Goal: Information Seeking & Learning: Check status

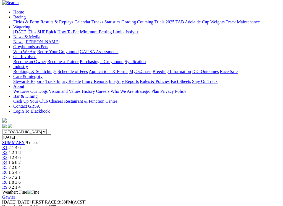
scroll to position [52, 0]
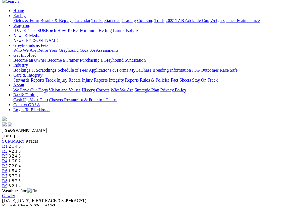
click at [21, 149] on span "4 2 1 8" at bounding box center [15, 151] width 12 height 5
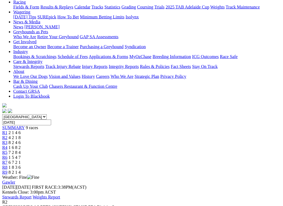
scroll to position [65, 0]
click at [21, 141] on span "8 2 4 6" at bounding box center [15, 143] width 12 height 5
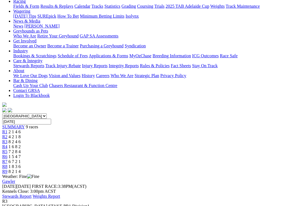
click at [21, 145] on span "1 6 8 2" at bounding box center [15, 147] width 12 height 5
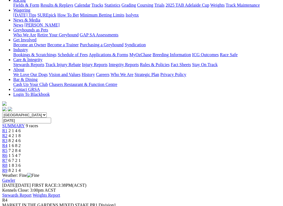
scroll to position [67, 0]
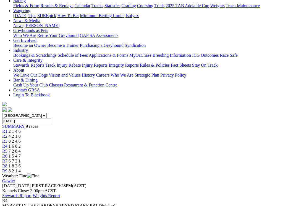
click at [21, 149] on span "7 2 8 4" at bounding box center [15, 151] width 12 height 5
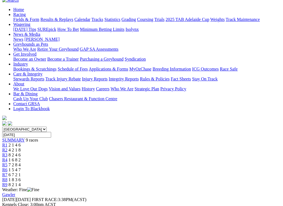
scroll to position [51, 0]
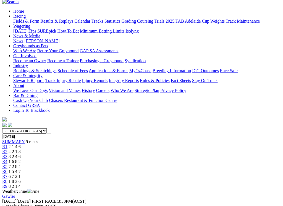
click at [7, 169] on span "R6" at bounding box center [4, 171] width 5 height 5
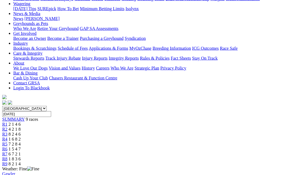
scroll to position [73, 0]
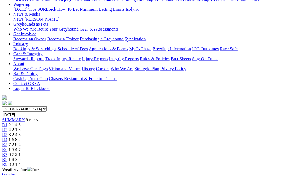
click at [7, 153] on span "R7" at bounding box center [4, 155] width 5 height 5
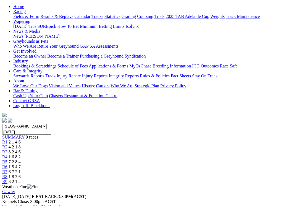
scroll to position [56, 0]
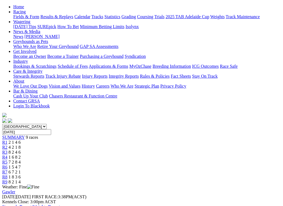
click at [21, 175] on span "1 8 3 6" at bounding box center [15, 177] width 12 height 5
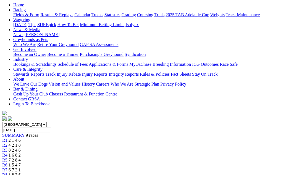
scroll to position [57, 0]
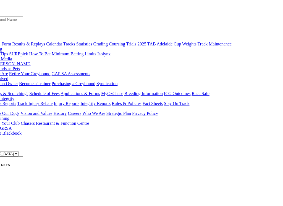
scroll to position [28, 28]
